Goal: Information Seeking & Learning: Learn about a topic

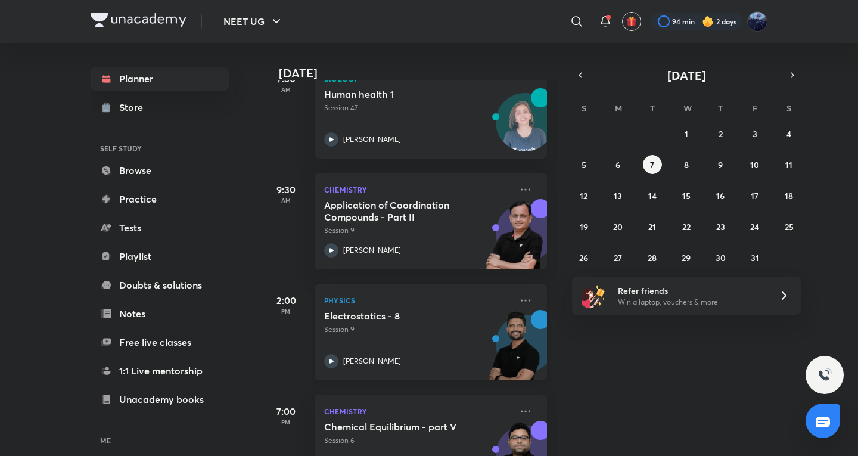
scroll to position [198, 0]
click at [518, 298] on icon at bounding box center [525, 300] width 14 height 14
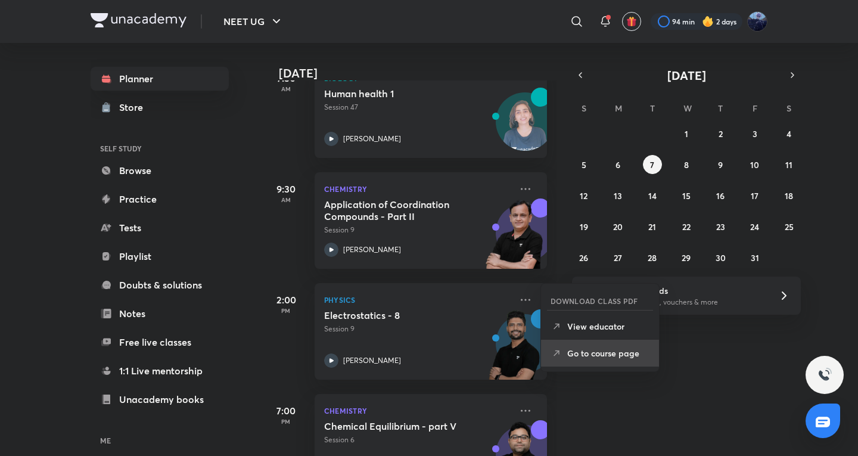
click at [586, 362] on li "Go to course page" at bounding box center [600, 353] width 118 height 27
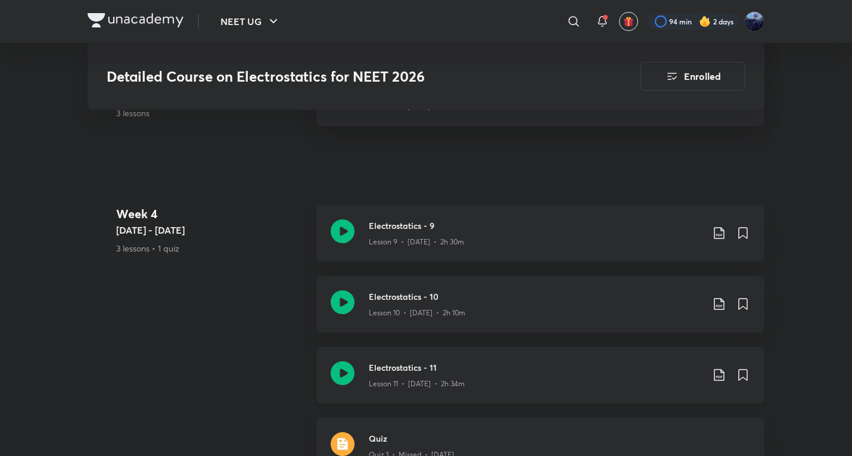
scroll to position [1513, 0]
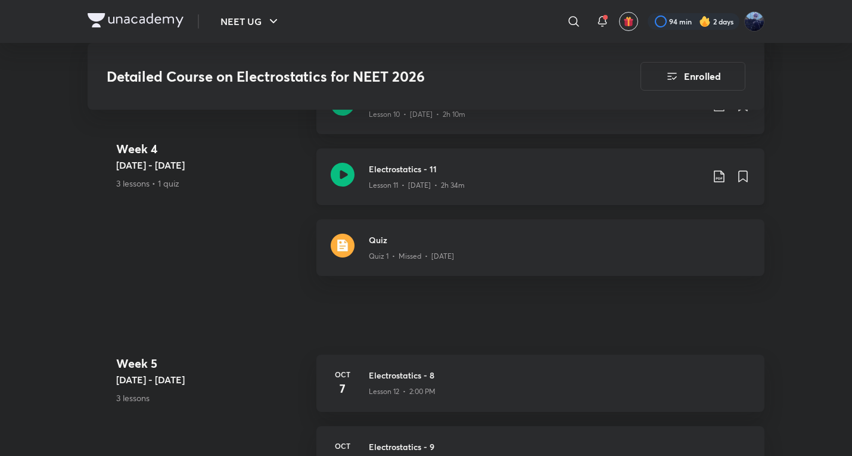
click at [474, 182] on div "Electrostatics - 11 Lesson 11 • [DATE] • 2h 34m" at bounding box center [540, 176] width 448 height 57
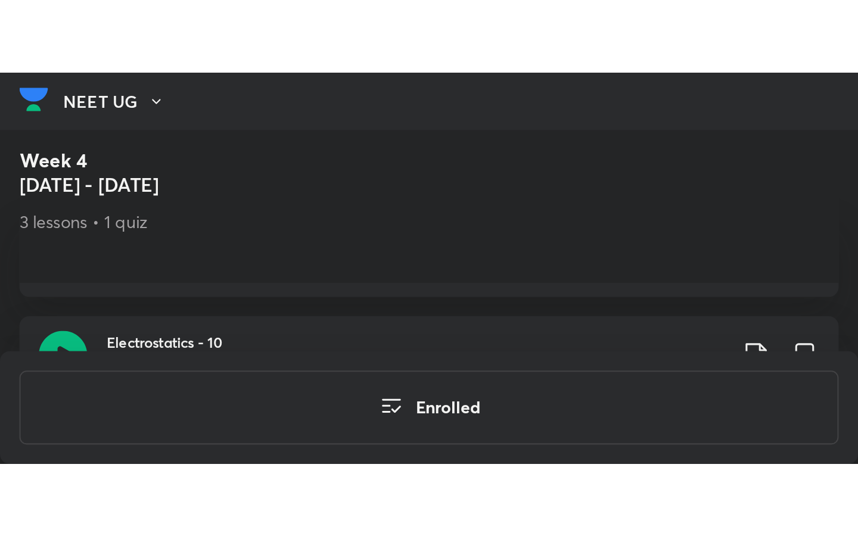
scroll to position [1448, 0]
